Goal: Transaction & Acquisition: Purchase product/service

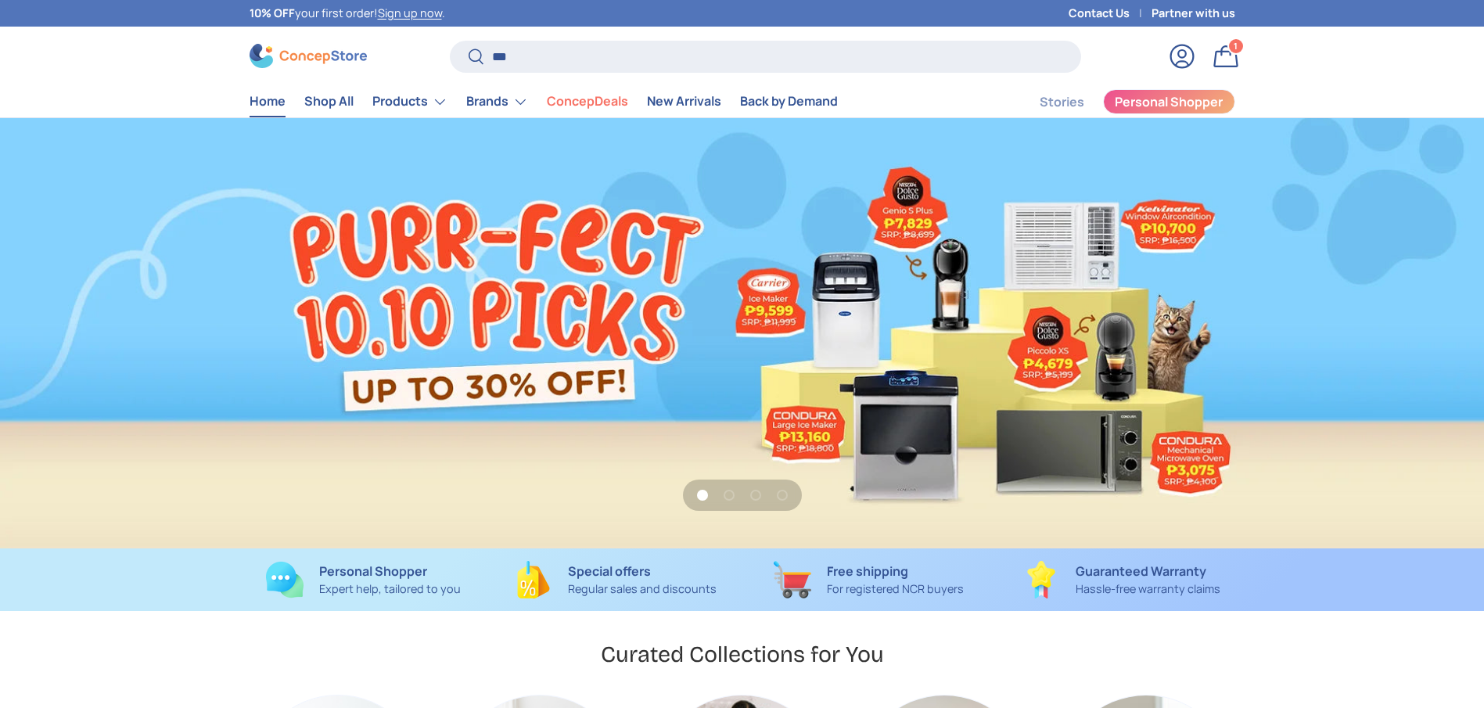
type input "***"
click at [450, 39] on button "Search" at bounding box center [467, 57] width 35 height 37
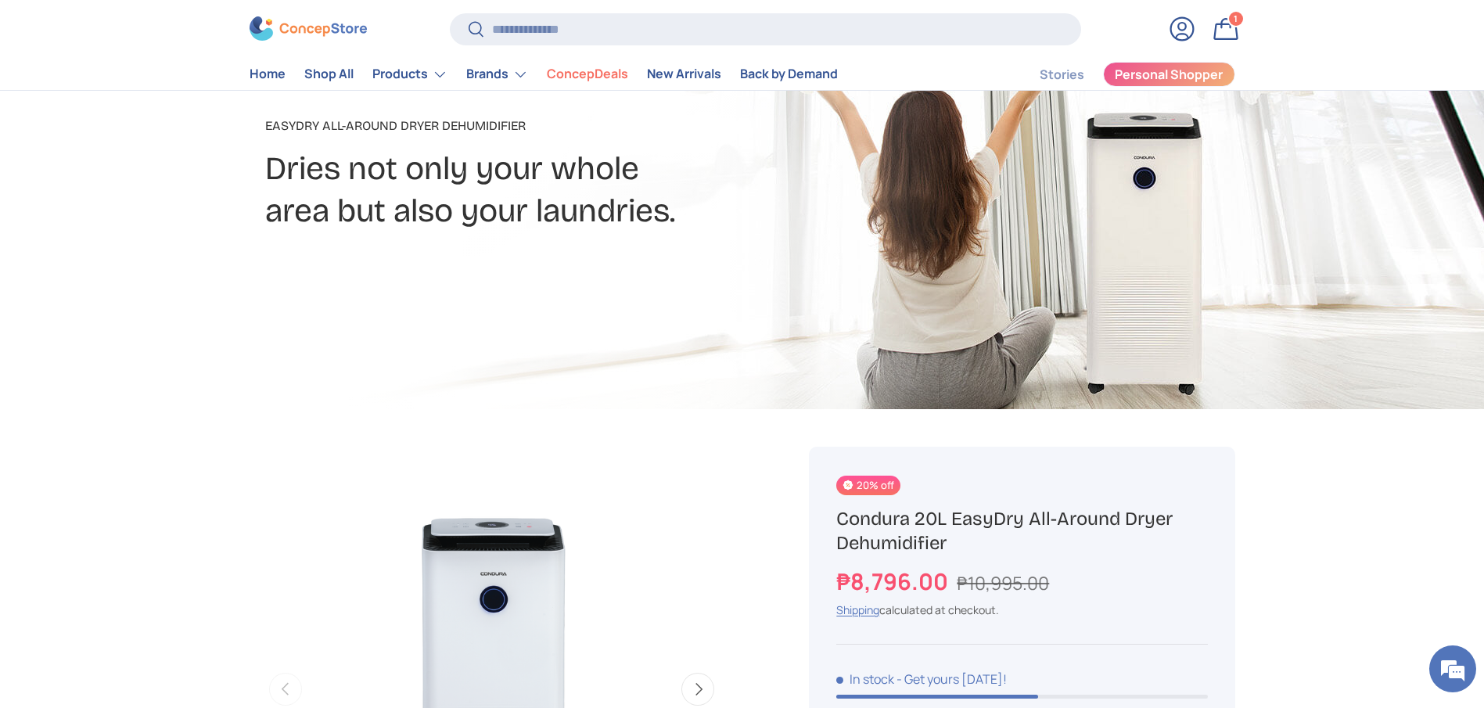
scroll to position [235, 0]
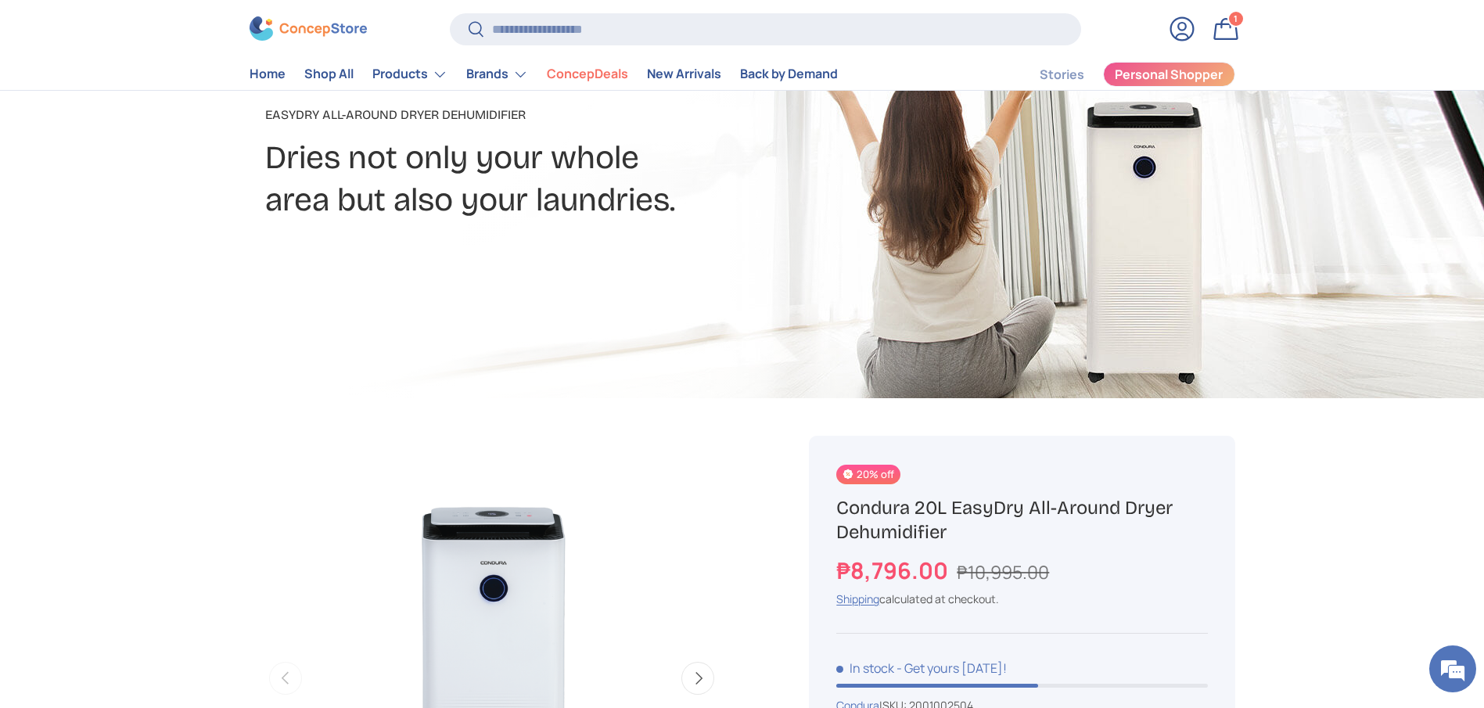
click at [907, 504] on h1 "Condura 20L EasyDry All-Around Dryer Dehumidifier" at bounding box center [1021, 520] width 371 height 48
click at [908, 504] on h1 "Condura 20L EasyDry All-Around Dryer Dehumidifier" at bounding box center [1021, 520] width 371 height 48
copy div "Condura 20L EasyDry All-Around Dryer Dehumidifier"
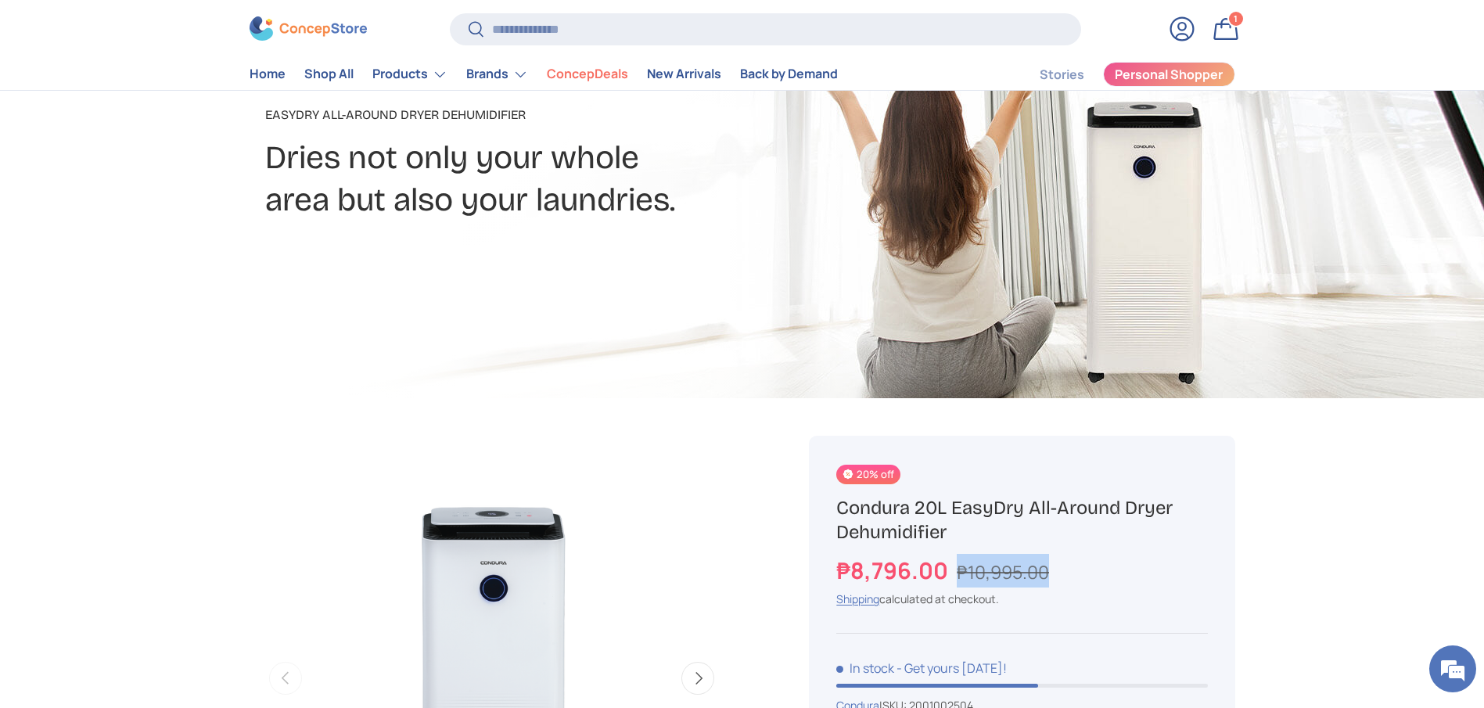
drag, startPoint x: 954, startPoint y: 573, endPoint x: 1045, endPoint y: 573, distance: 90.7
click at [1045, 573] on div "₱8,796.00 ₱10,995.00" at bounding box center [1021, 571] width 371 height 34
copy s "₱10,995.00"
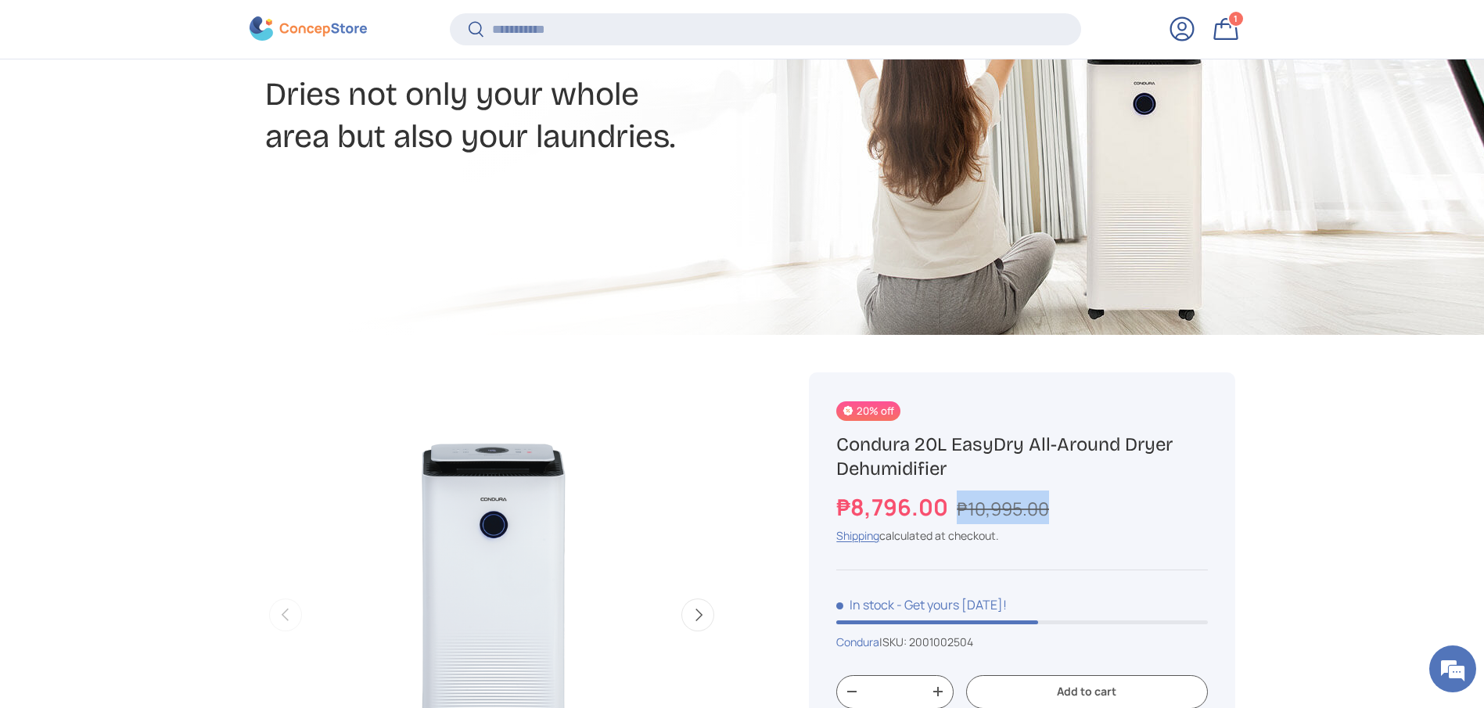
scroll to position [349, 0]
